Goal: Find specific page/section: Find specific page/section

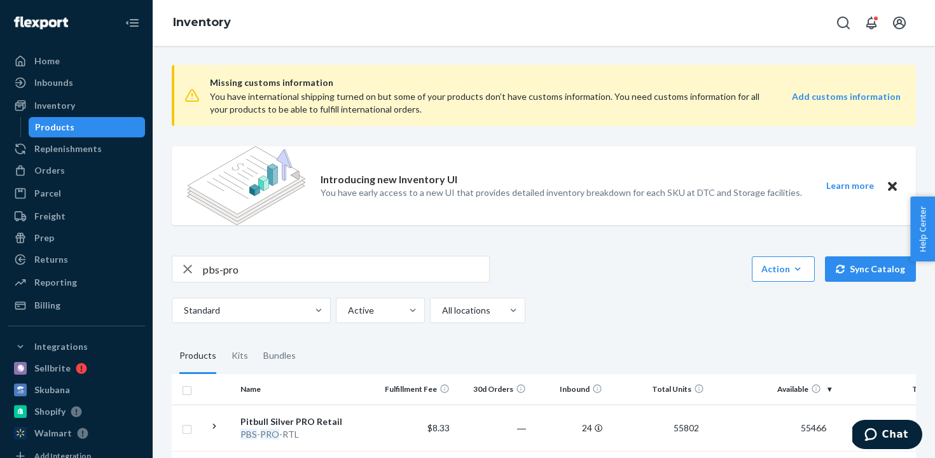
scroll to position [286, 0]
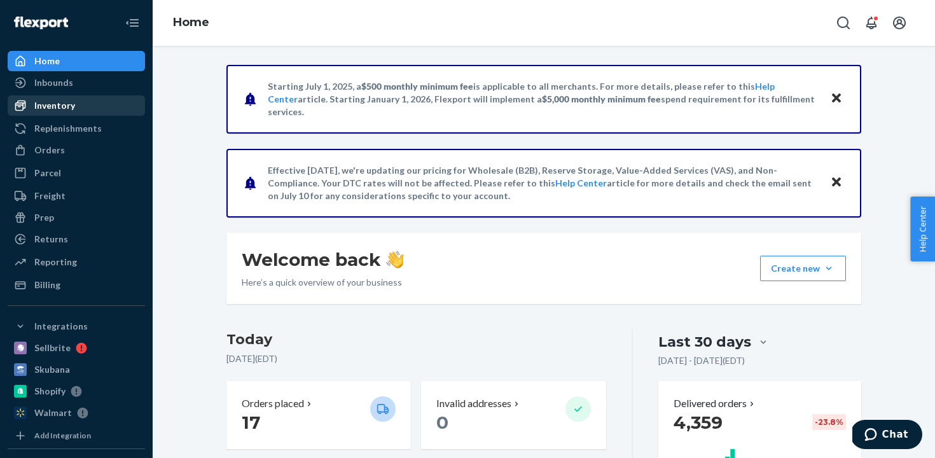
click at [92, 107] on div "Inventory" at bounding box center [76, 106] width 135 height 18
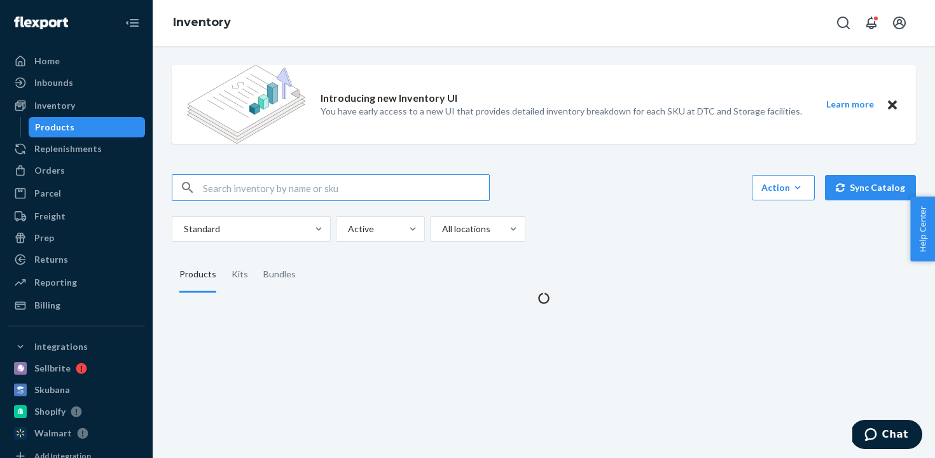
click at [380, 189] on input "text" at bounding box center [346, 187] width 286 height 25
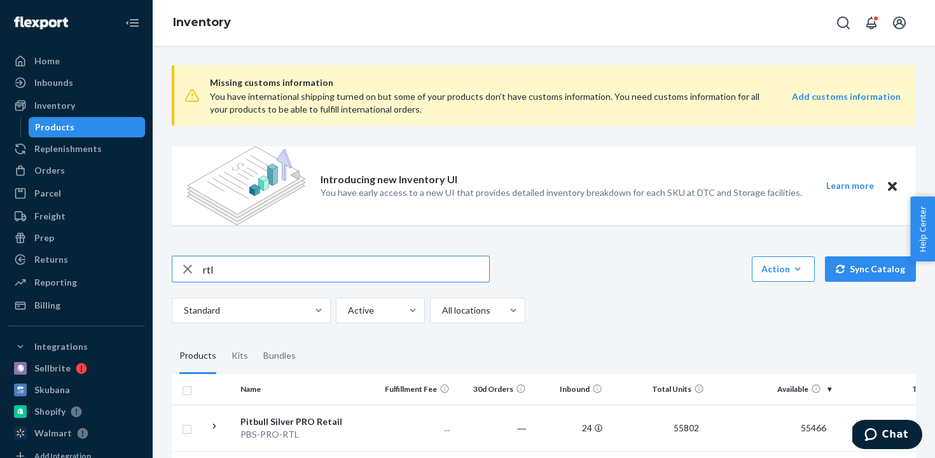
type input "rtl"
